Goal: Find specific page/section: Find specific page/section

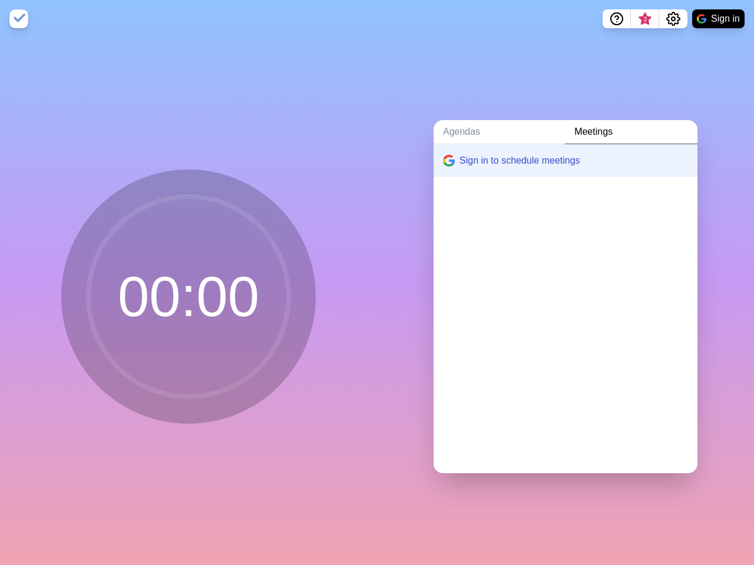
click at [377, 283] on div "Agendas Meetings Sign in to schedule meetings" at bounding box center [565, 301] width 377 height 527
click at [616, 19] on icon "Help" at bounding box center [617, 18] width 4 height 4
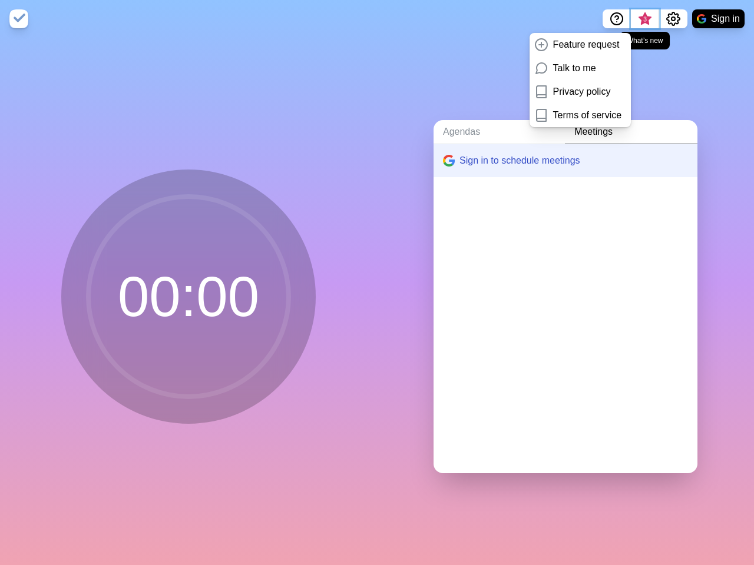
click at [644, 19] on span "3" at bounding box center [644, 19] width 9 height 9
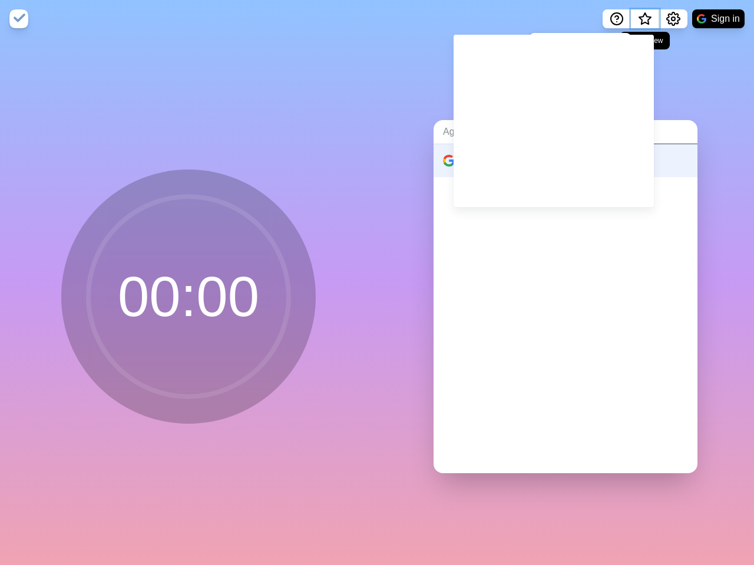
click at [644, 22] on span "What’s new" at bounding box center [644, 22] width 19 height 25
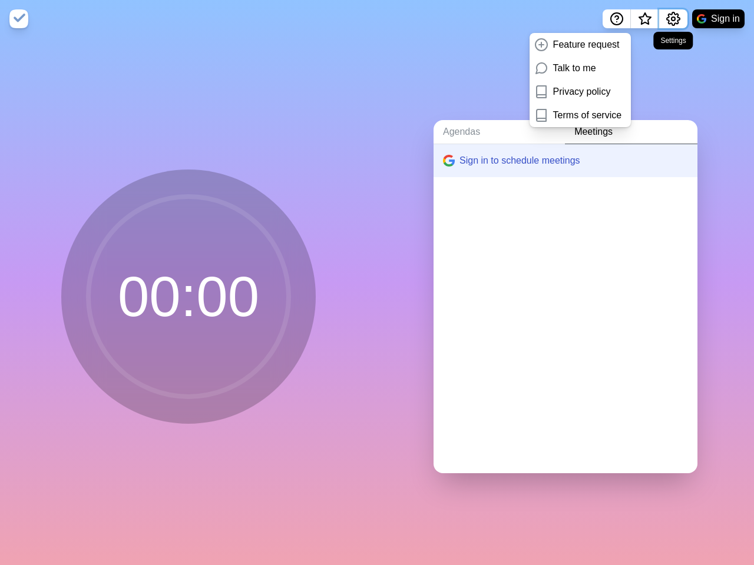
click at [672, 19] on icon "Settings" at bounding box center [673, 19] width 14 height 14
click at [718, 19] on button "Sign in" at bounding box center [718, 18] width 52 height 19
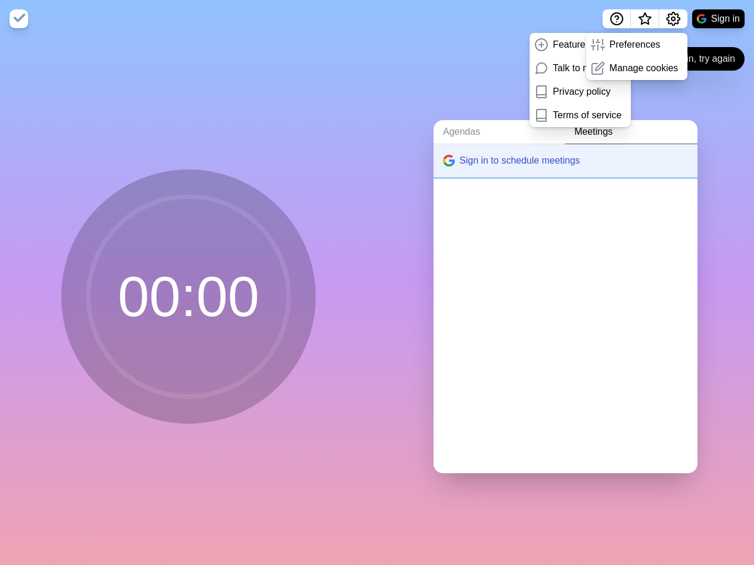
click at [555, 156] on button "Sign in to schedule meetings" at bounding box center [565, 160] width 264 height 33
